Goal: Task Accomplishment & Management: Use online tool/utility

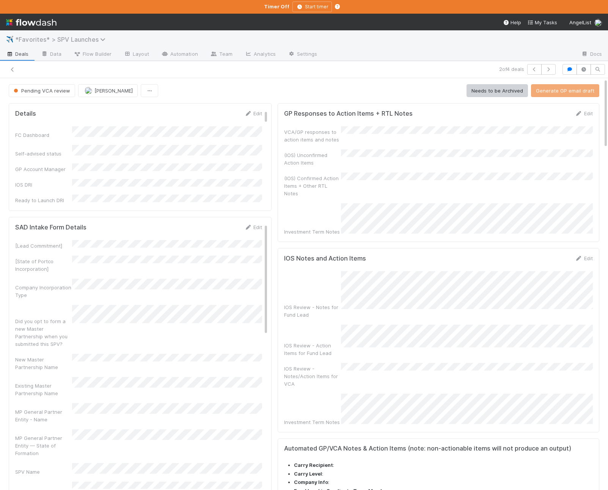
click at [26, 38] on span "*Favorites* > SPV Launches" at bounding box center [62, 40] width 94 height 8
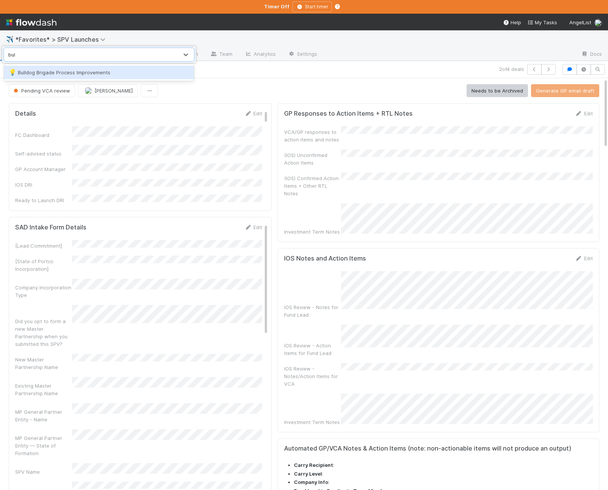
type input "bull"
click at [42, 69] on div "💡 Bulldog Brigade Process Improvements" at bounding box center [99, 73] width 180 height 8
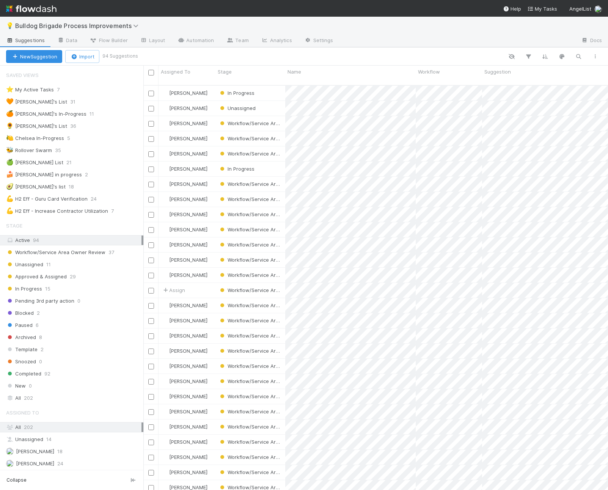
scroll to position [411, 464]
click at [70, 186] on div "🥑 [PERSON_NAME]'s list 18" at bounding box center [74, 186] width 137 height 9
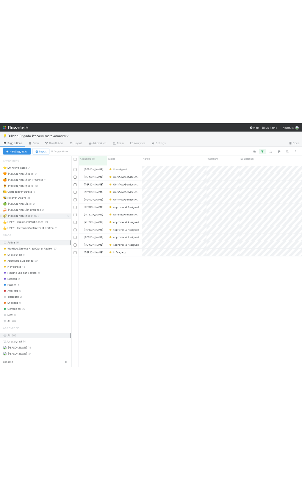
scroll to position [411, 464]
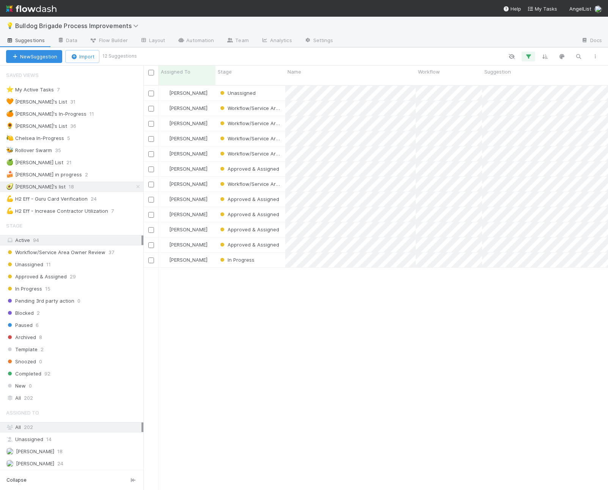
click at [343, 337] on div "[PERSON_NAME] Unassigned [DATE] 10:47:48 AM [DATE] 10:48:00 AM [PERSON_NAME] Wo…" at bounding box center [375, 291] width 464 height 411
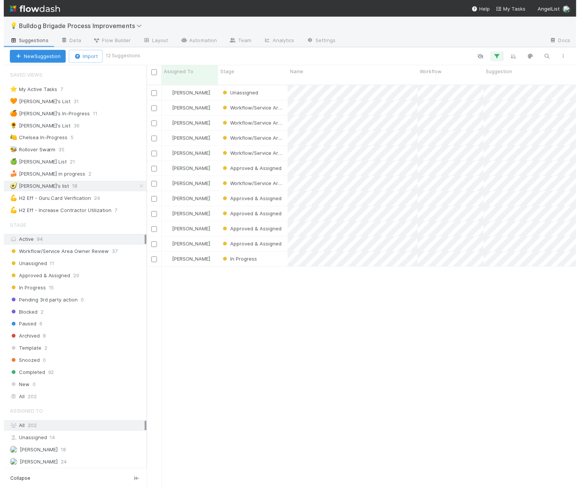
scroll to position [411, 439]
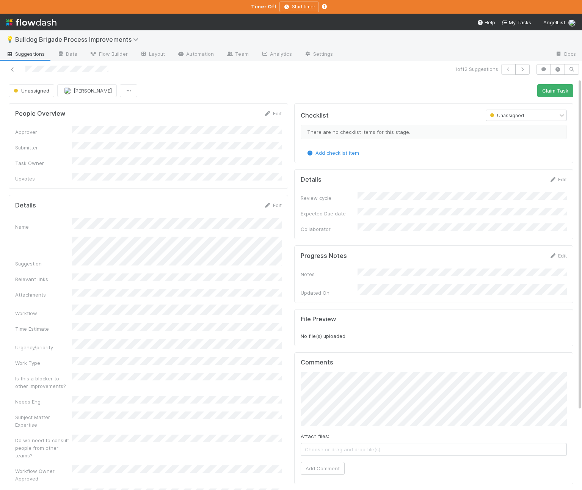
drag, startPoint x: 229, startPoint y: 102, endPoint x: 218, endPoint y: 96, distance: 12.6
click at [229, 102] on div "People Overview Edit Approver Submitter Task Owner Upvotes Details Edit Name Su…" at bounding box center [149, 422] width 286 height 645
click at [217, 95] on div "Unassigned [PERSON_NAME] Claim Task" at bounding box center [291, 90] width 565 height 13
click at [521, 69] on icon "button" at bounding box center [523, 69] width 8 height 5
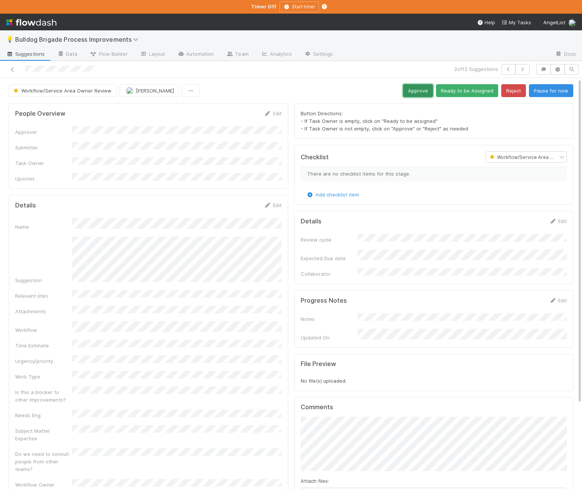
click at [414, 91] on button "Approve" at bounding box center [418, 90] width 30 height 13
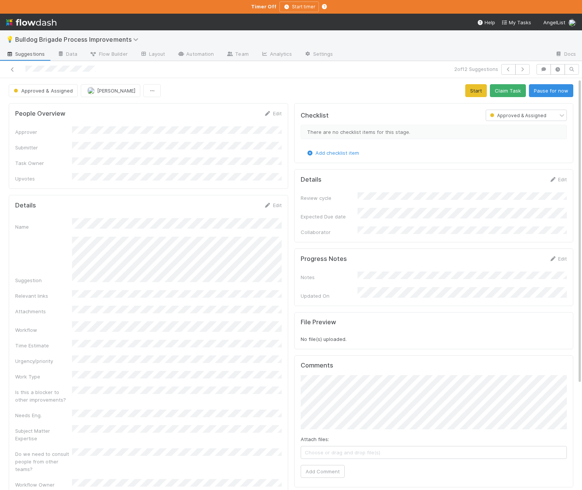
click at [289, 259] on div "People Overview Edit Approver Submitter Task Owner Upvotes Details Edit Name Su…" at bounding box center [149, 407] width 286 height 615
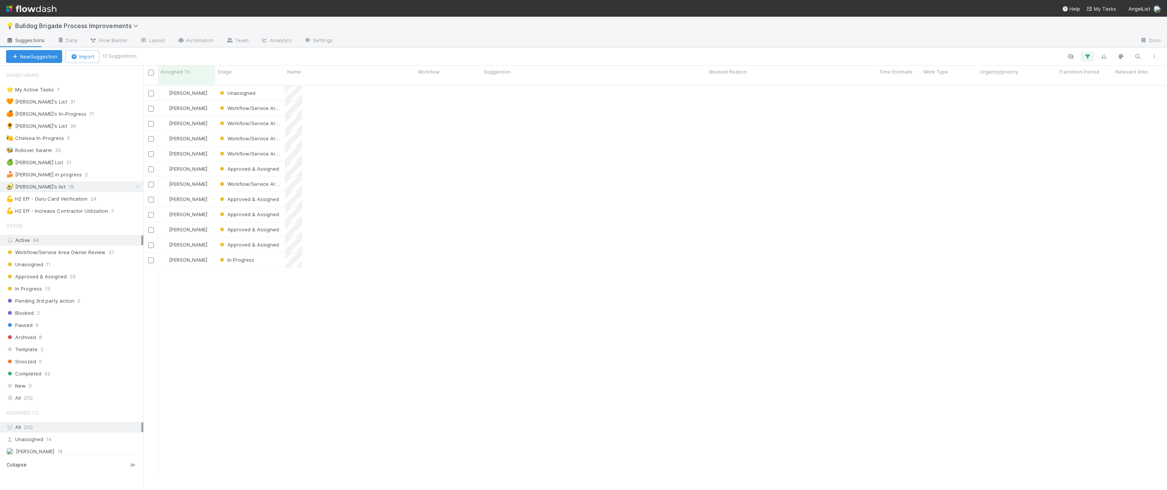
scroll to position [0, 0]
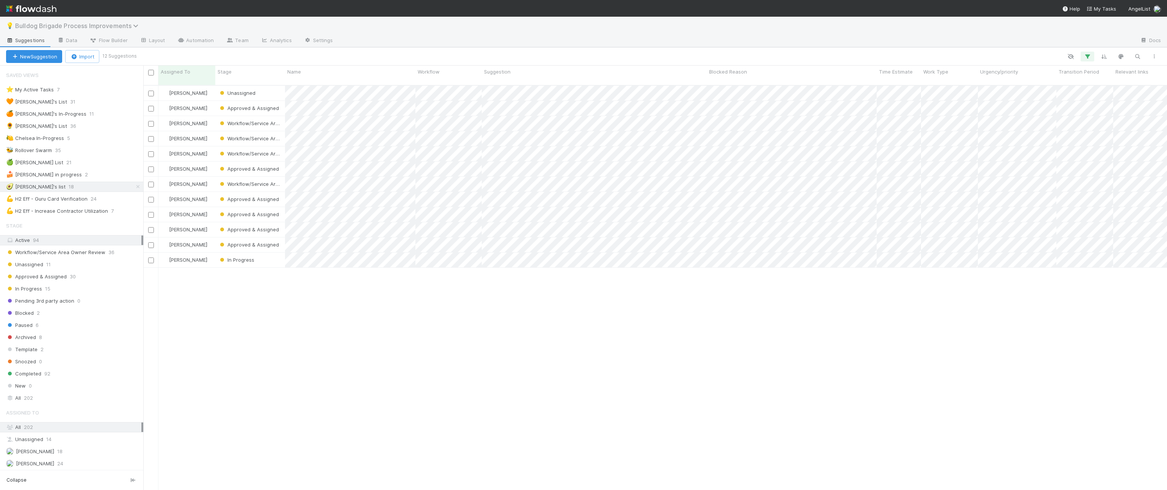
click at [53, 25] on span "Bulldog Brigade Process Improvements" at bounding box center [78, 26] width 127 height 8
type input "altius"
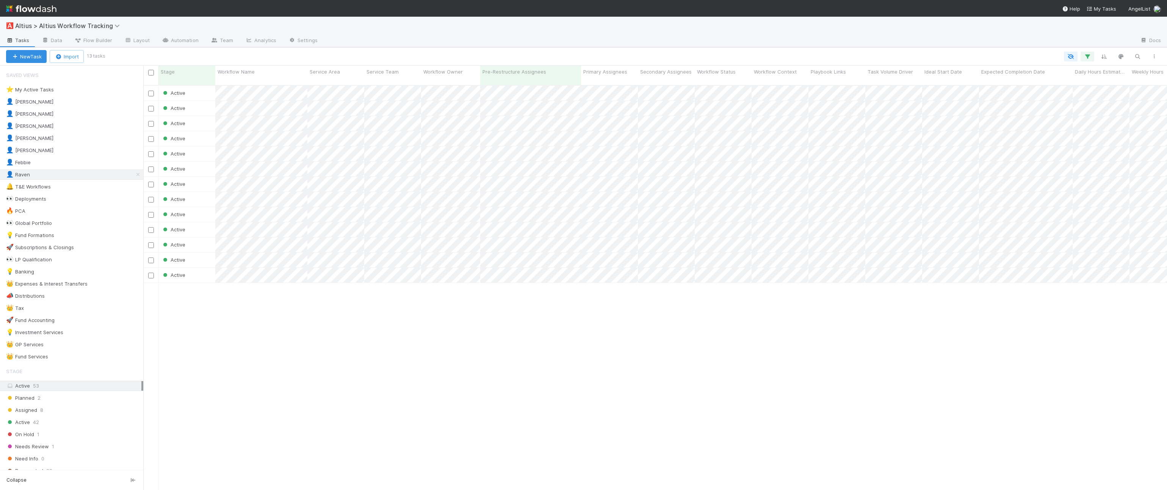
scroll to position [411, 1024]
click at [93, 252] on div "🚀 Subscriptions & Closings 3" at bounding box center [71, 247] width 143 height 10
click at [104, 250] on div "🚀 Subscriptions & Closings 3" at bounding box center [74, 247] width 137 height 9
